Goal: Information Seeking & Learning: Learn about a topic

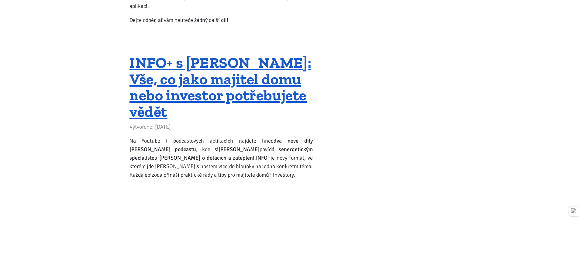
scroll to position [1551, 0]
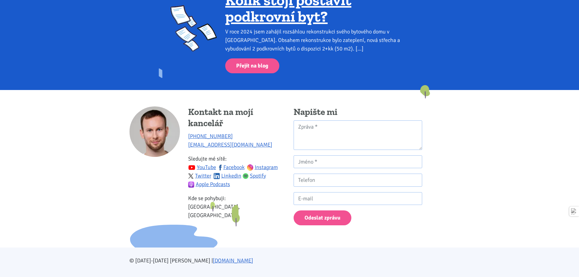
scroll to position [848, 0]
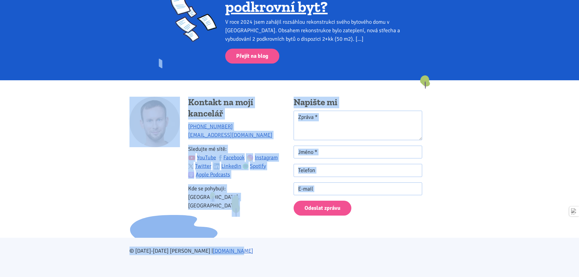
drag, startPoint x: 174, startPoint y: 90, endPoint x: 296, endPoint y: 254, distance: 204.3
click at [296, 254] on div "© [DATE]-[DATE] [PERSON_NAME] | [DOMAIN_NAME]" at bounding box center [290, 251] width 328 height 9
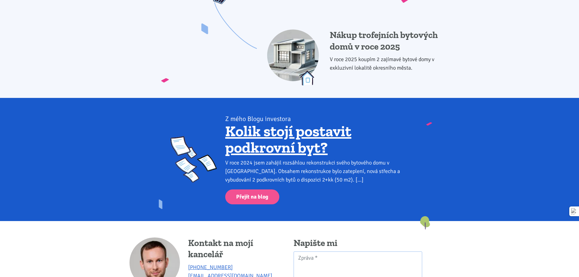
scroll to position [0, 0]
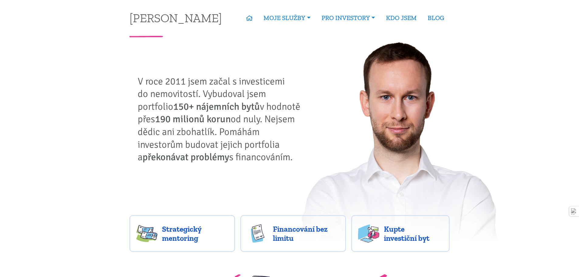
click at [238, 119] on p "V roce 2011 jsem začal s investicemi do nemovitostí. Vybudoval jsem portfolio 1…" at bounding box center [221, 119] width 167 height 88
click at [283, 41] on ul "Strategický mentoring [PERSON_NAME] bez limitu Kupte investiční byt Správa nemo…" at bounding box center [290, 61] width 65 height 73
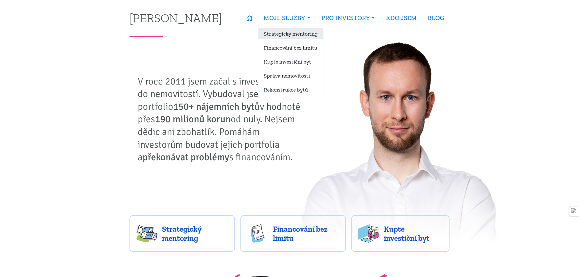
click at [282, 35] on link "Strategický mentoring" at bounding box center [290, 33] width 65 height 11
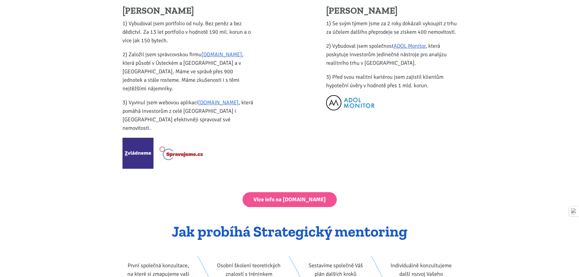
scroll to position [791, 0]
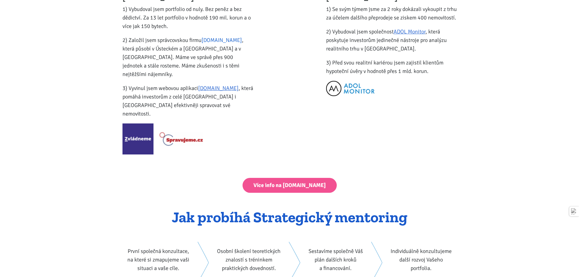
click at [233, 41] on link "Spravujeme.cz" at bounding box center [222, 40] width 40 height 7
